Goal: Find specific page/section: Find specific page/section

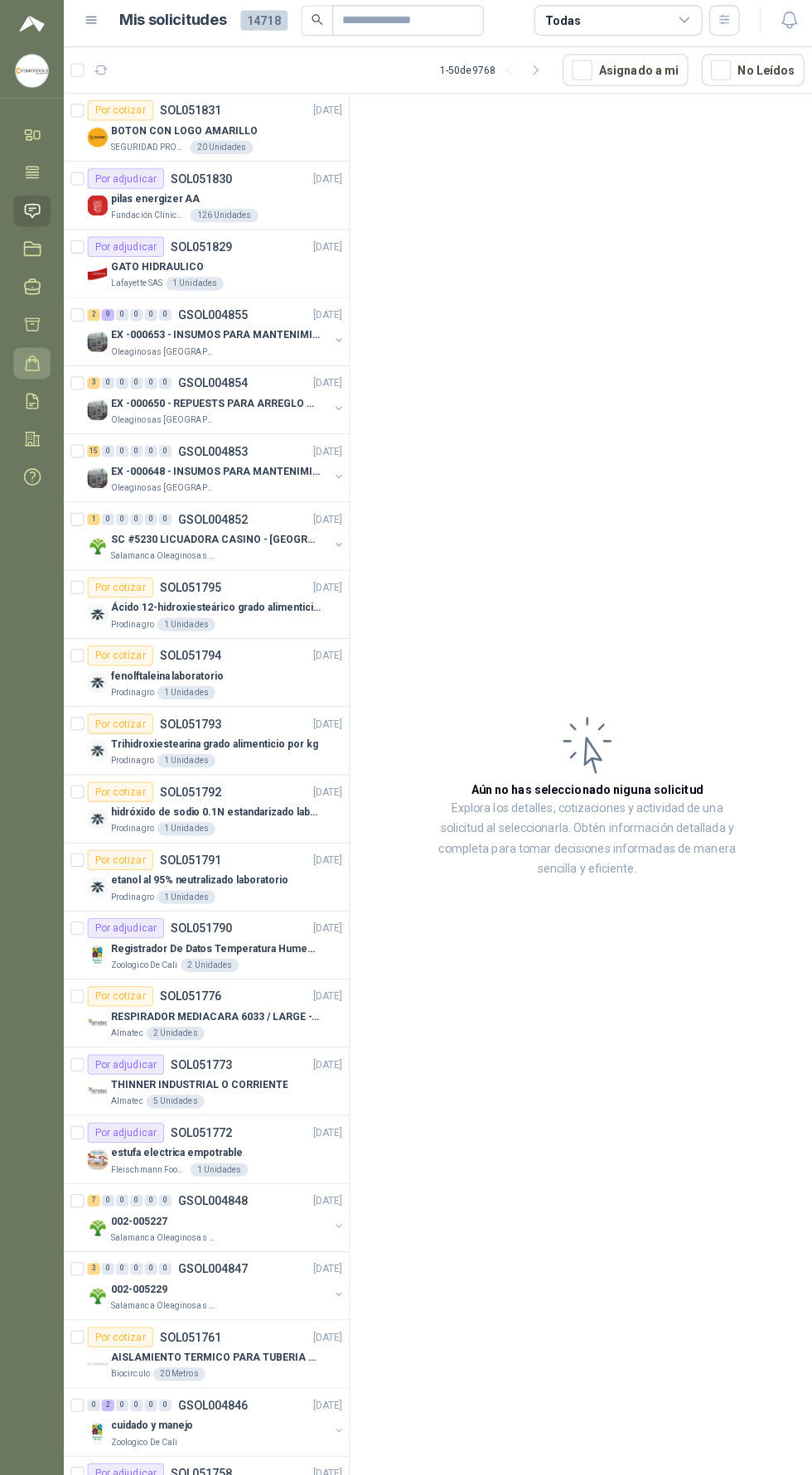
click at [27, 360] on icon at bounding box center [32, 363] width 14 height 14
